Goal: Download file/media

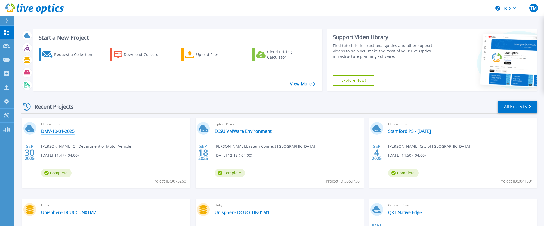
click at [60, 134] on link "DMV-10-01-2025" at bounding box center [57, 131] width 33 height 5
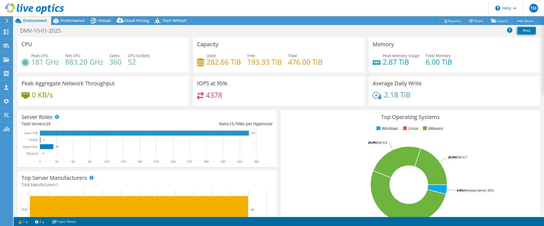
select select "USD"
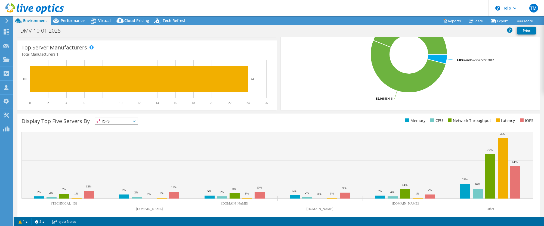
scroll to position [136, 0]
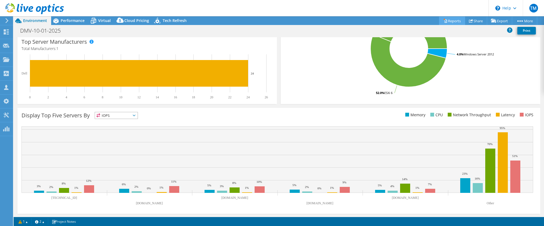
click at [454, 19] on link "Reports" at bounding box center [452, 21] width 26 height 8
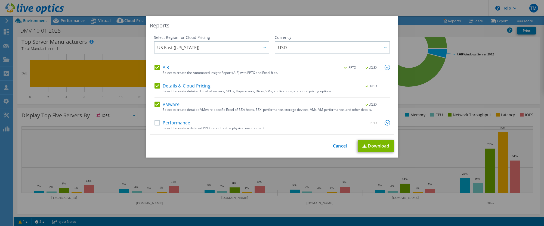
click at [170, 123] on label "Performance" at bounding box center [172, 122] width 36 height 5
click at [0, 0] on input "Performance" at bounding box center [0, 0] width 0 height 0
click at [373, 148] on link "Download" at bounding box center [376, 146] width 36 height 12
click at [336, 148] on link "Cancel" at bounding box center [340, 146] width 14 height 5
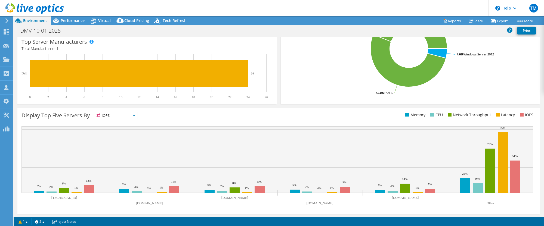
scroll to position [136, 0]
click at [96, 17] on icon at bounding box center [94, 21] width 10 height 10
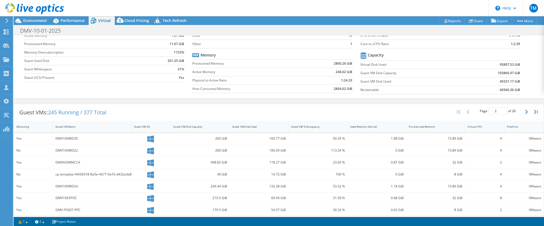
scroll to position [140, 0]
